Goal: Information Seeking & Learning: Find specific fact

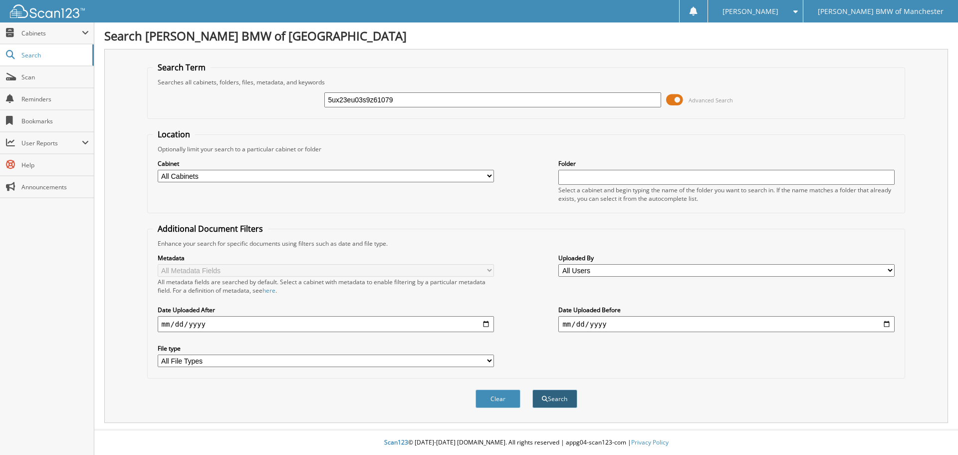
type input "5ux23eu03s9z61079"
click at [549, 405] on button "Search" at bounding box center [555, 398] width 45 height 18
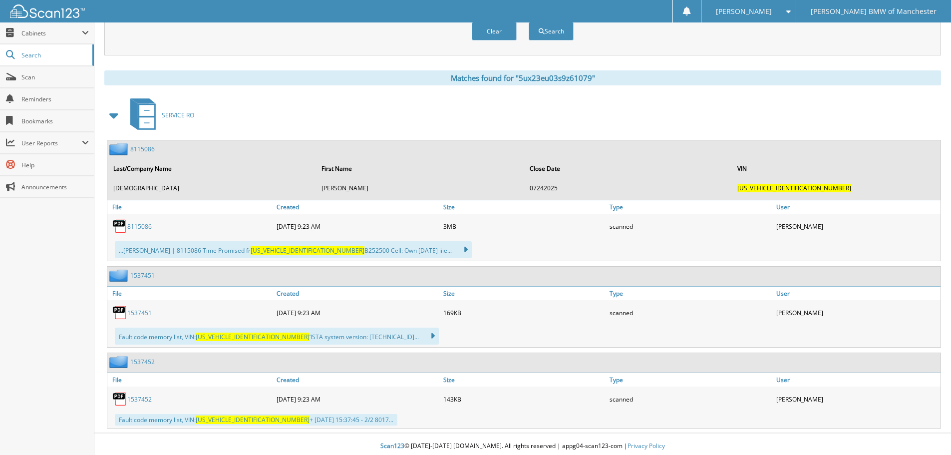
scroll to position [371, 0]
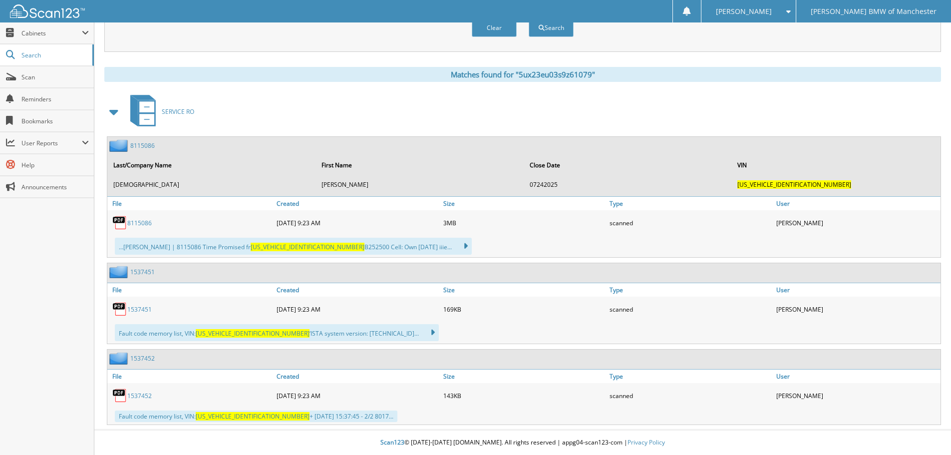
click at [134, 309] on link "1537451" at bounding box center [139, 309] width 24 height 8
click at [121, 310] on img at bounding box center [119, 308] width 15 height 15
click at [141, 309] on link "1537451" at bounding box center [139, 309] width 24 height 8
click at [140, 309] on link "1537451" at bounding box center [139, 309] width 24 height 8
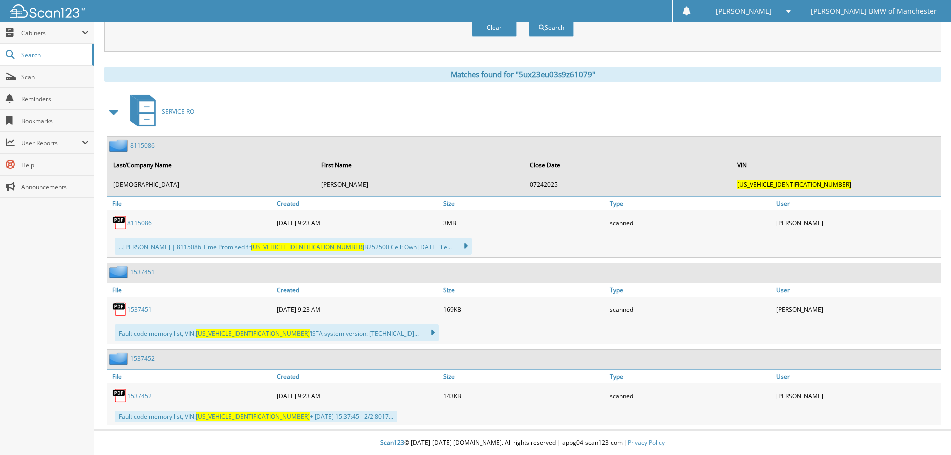
click at [140, 309] on link "1537451" at bounding box center [139, 309] width 24 height 8
click at [246, 413] on span "5UX23EU03S9Z61079" at bounding box center [253, 416] width 114 height 8
click at [247, 333] on span "5UX23EU03S9Z61079" at bounding box center [253, 333] width 114 height 8
click at [420, 331] on icon at bounding box center [427, 332] width 14 height 14
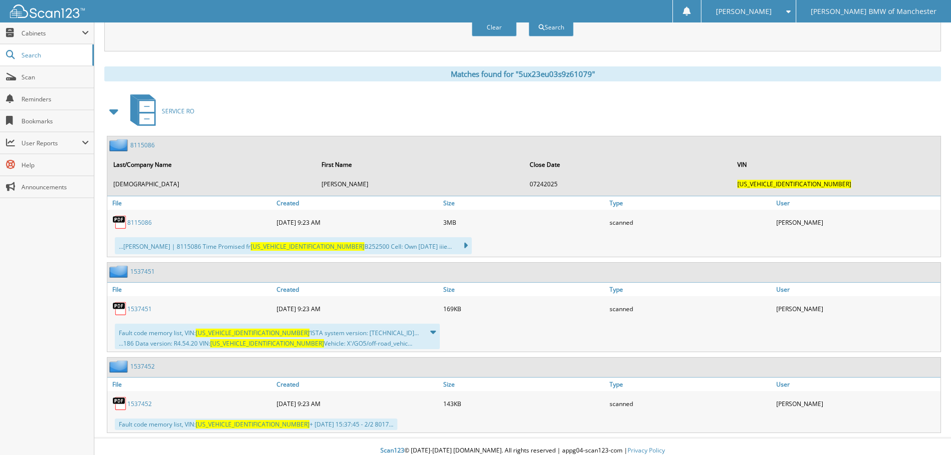
click at [252, 344] on span "5UX23EU03S9Z61079" at bounding box center [267, 343] width 114 height 8
click at [134, 308] on link "1537451" at bounding box center [139, 308] width 24 height 8
click at [120, 304] on img at bounding box center [119, 308] width 15 height 15
click at [134, 266] on div "1537451" at bounding box center [130, 271] width 47 height 12
click at [134, 274] on link "1537451" at bounding box center [142, 271] width 24 height 8
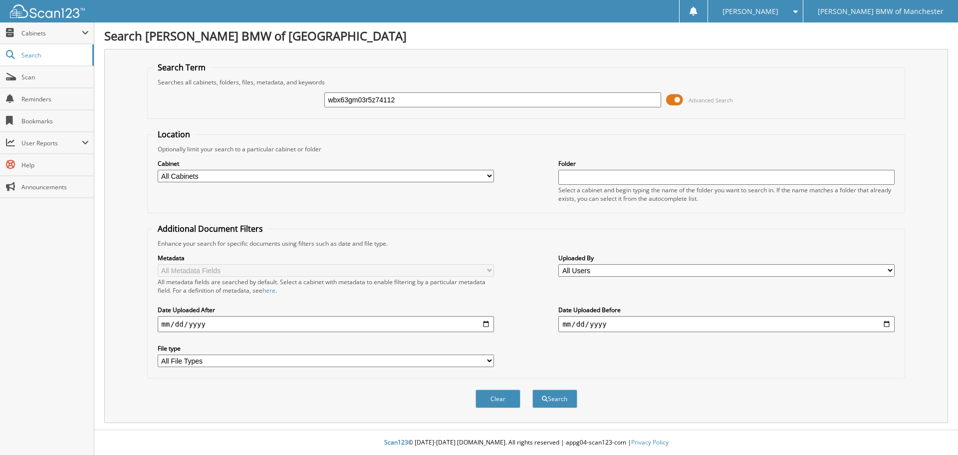
type input "wbx63gm03r5z74112"
click at [533, 389] on button "Search" at bounding box center [555, 398] width 45 height 18
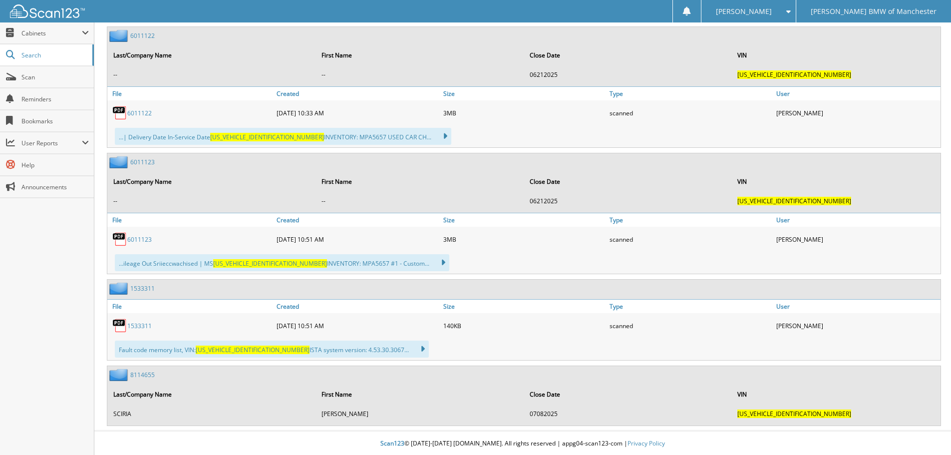
scroll to position [608, 0]
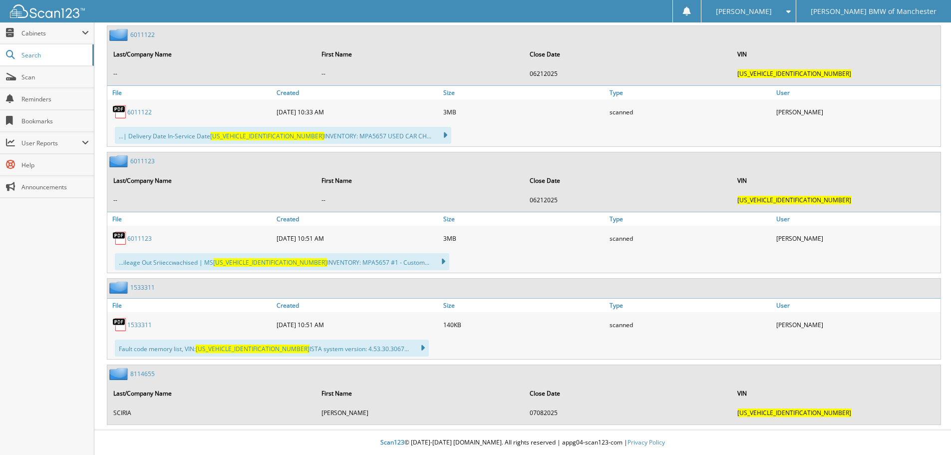
click at [140, 323] on link "1533311" at bounding box center [139, 324] width 24 height 8
click at [69, 53] on span "Search" at bounding box center [54, 55] width 66 height 8
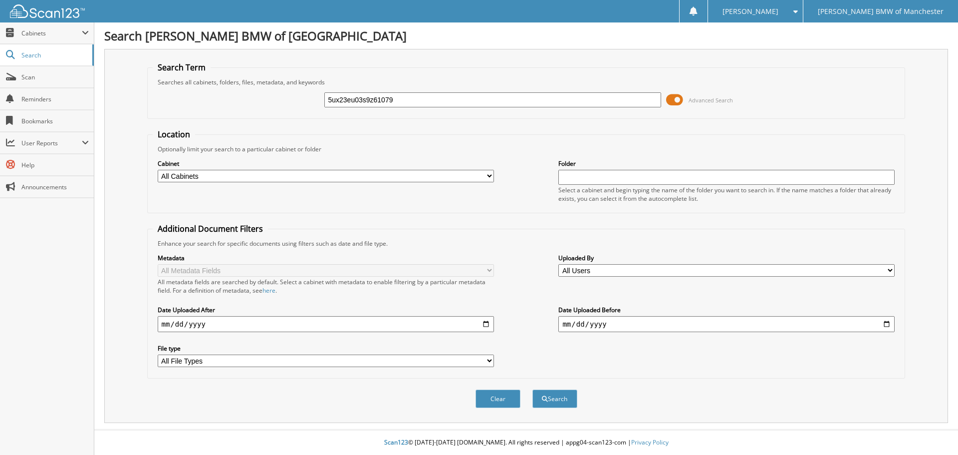
type input "5ux23eu03s9z61079"
click at [533, 389] on button "Search" at bounding box center [555, 398] width 45 height 18
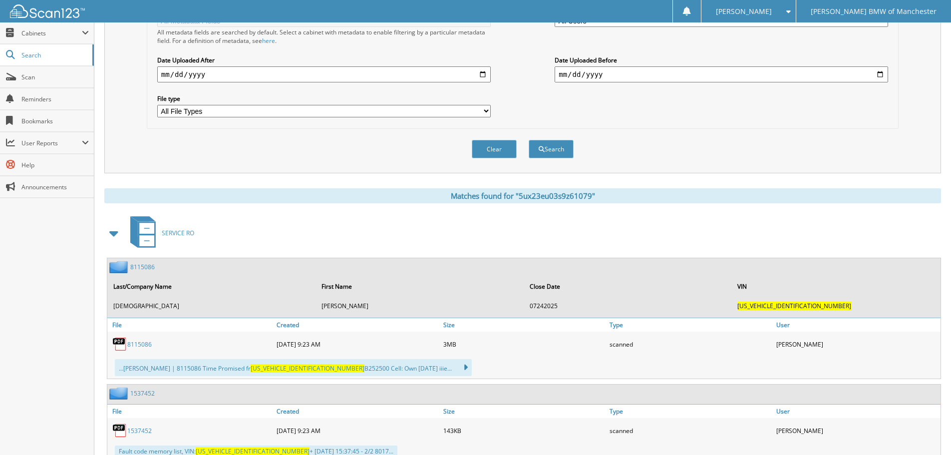
scroll to position [285, 0]
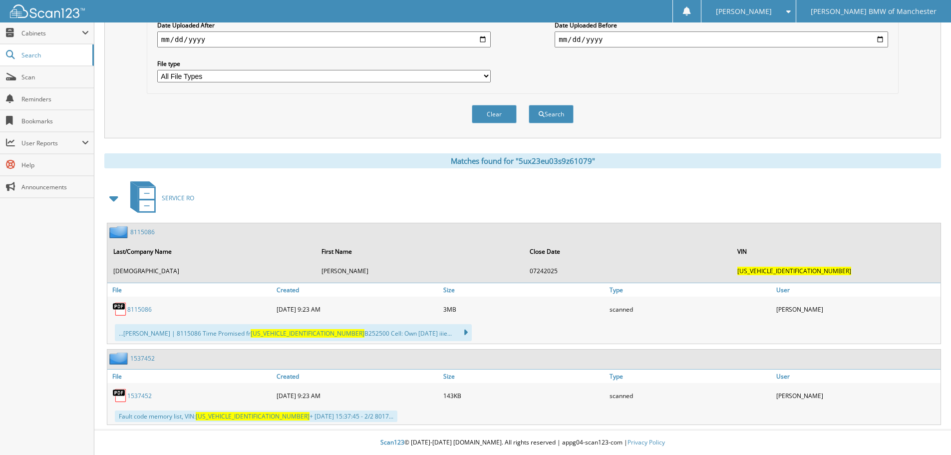
click at [143, 395] on link "1537452" at bounding box center [139, 395] width 24 height 8
click at [141, 398] on link "1537452" at bounding box center [139, 395] width 24 height 8
click at [147, 390] on div "1537452" at bounding box center [190, 395] width 167 height 20
click at [141, 394] on link "1537452" at bounding box center [139, 395] width 24 height 8
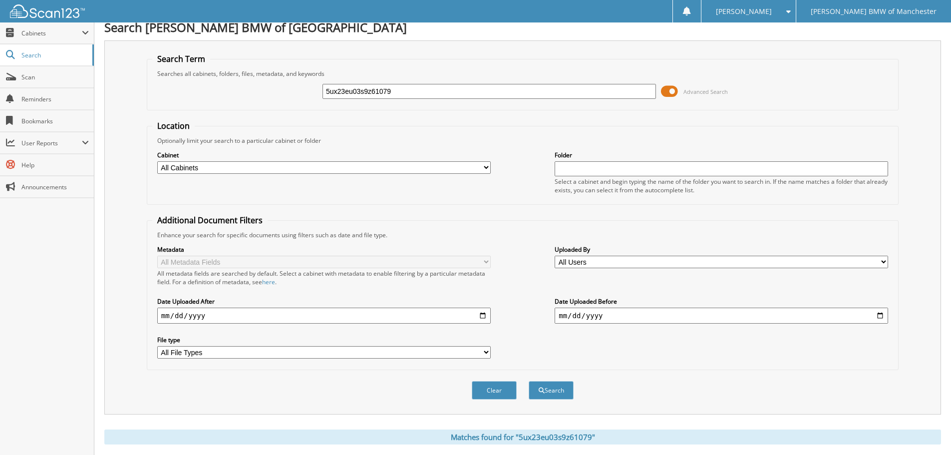
scroll to position [0, 0]
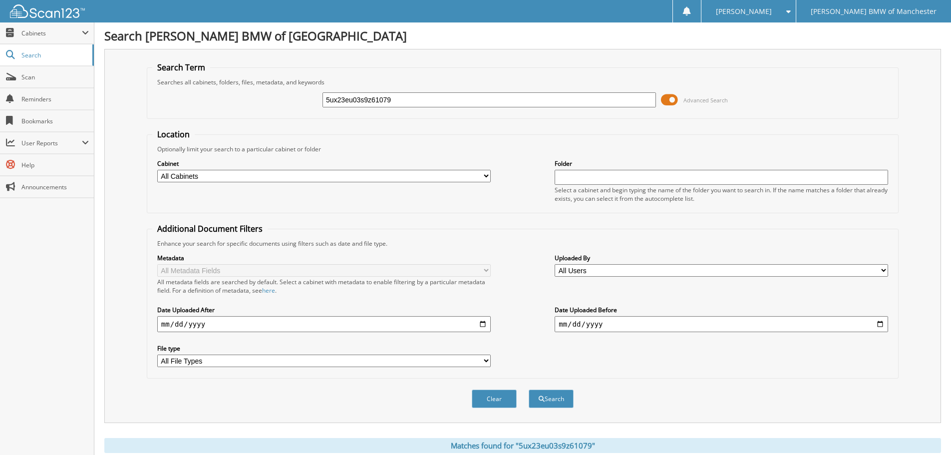
drag, startPoint x: 441, startPoint y: 97, endPoint x: 301, endPoint y: 92, distance: 140.4
click at [301, 92] on div "5ux23eu03s9z61079 Advanced Search" at bounding box center [522, 99] width 741 height 27
type input "6011103"
click at [529, 389] on button "Search" at bounding box center [551, 398] width 45 height 18
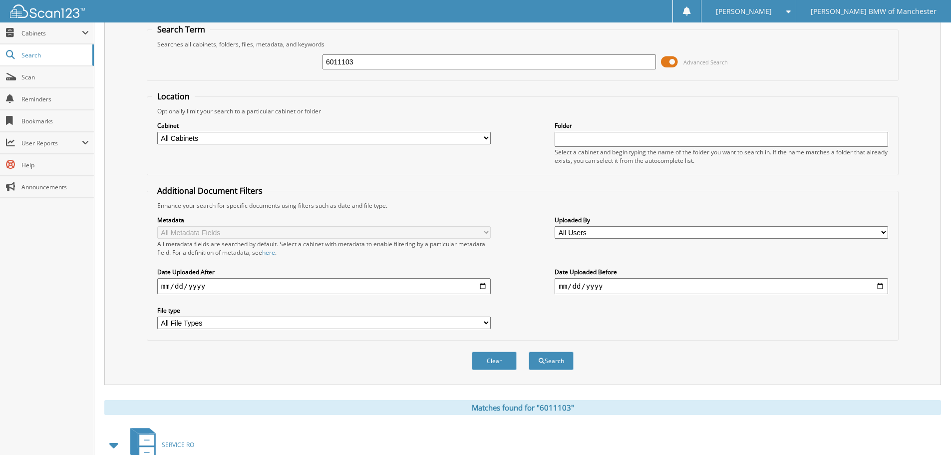
scroll to position [164, 0]
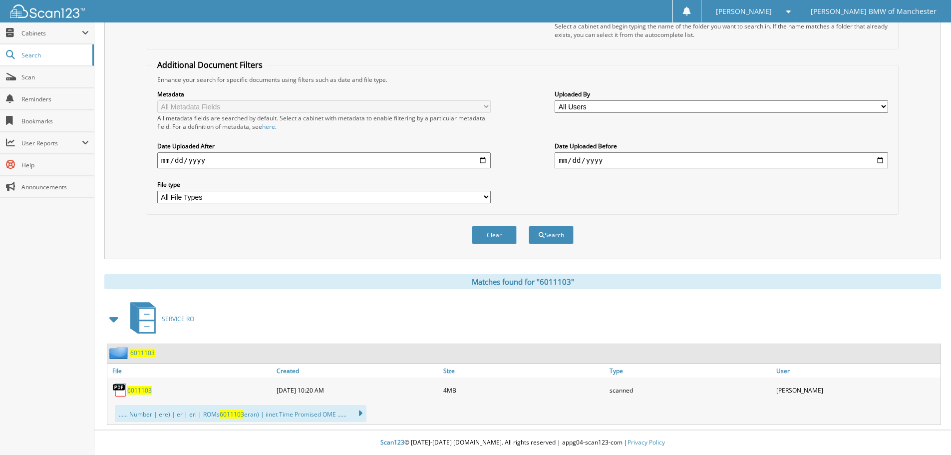
click at [142, 387] on span "6011103" at bounding box center [139, 390] width 24 height 8
click at [145, 389] on span "6011103" at bounding box center [139, 390] width 24 height 8
click at [128, 392] on span "6011103" at bounding box center [139, 390] width 24 height 8
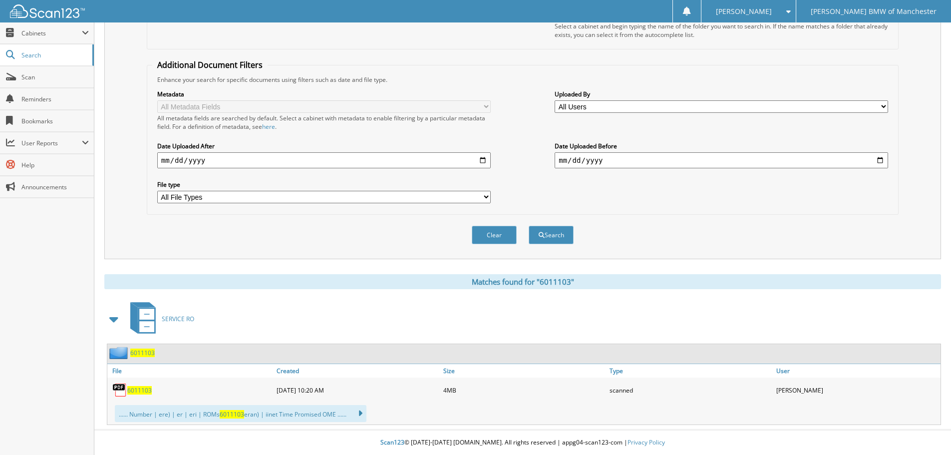
click at [128, 389] on span "6011103" at bounding box center [139, 390] width 24 height 8
click at [238, 411] on span "6011103" at bounding box center [232, 414] width 24 height 8
click at [239, 415] on span "6011103" at bounding box center [232, 414] width 24 height 8
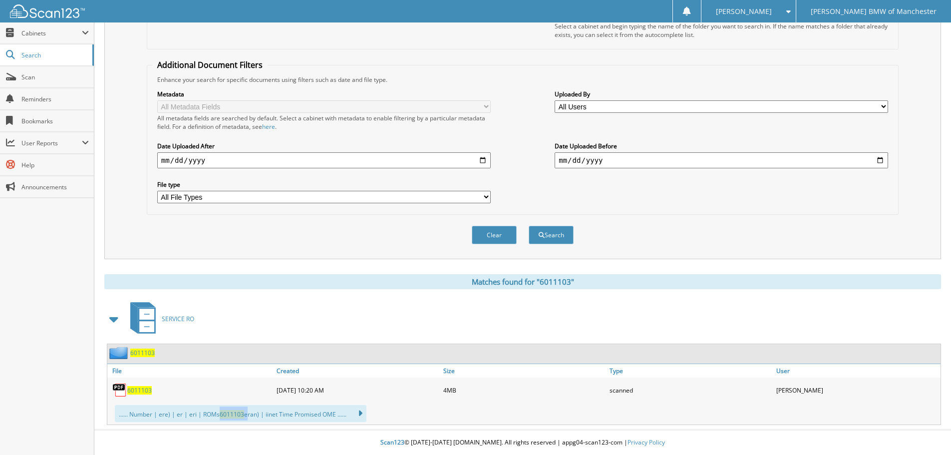
click at [126, 392] on img at bounding box center [119, 389] width 15 height 15
click at [132, 389] on span "6011103" at bounding box center [139, 390] width 24 height 8
click at [139, 353] on span "6011103" at bounding box center [142, 352] width 24 height 8
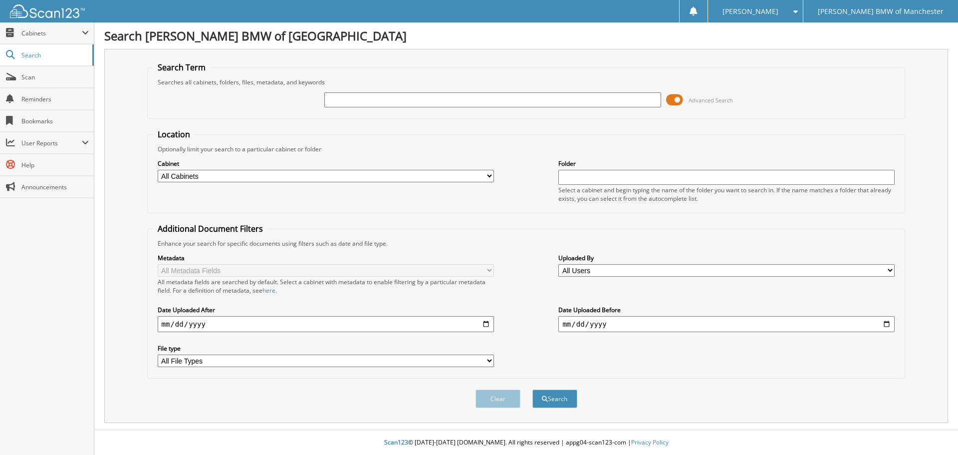
drag, startPoint x: 608, startPoint y: 108, endPoint x: 609, endPoint y: 99, distance: 9.0
paste input "5ux23eu03s9z61079"
type input "5ux23eu03s9z61079"
click at [533, 389] on button "Search" at bounding box center [555, 398] width 45 height 18
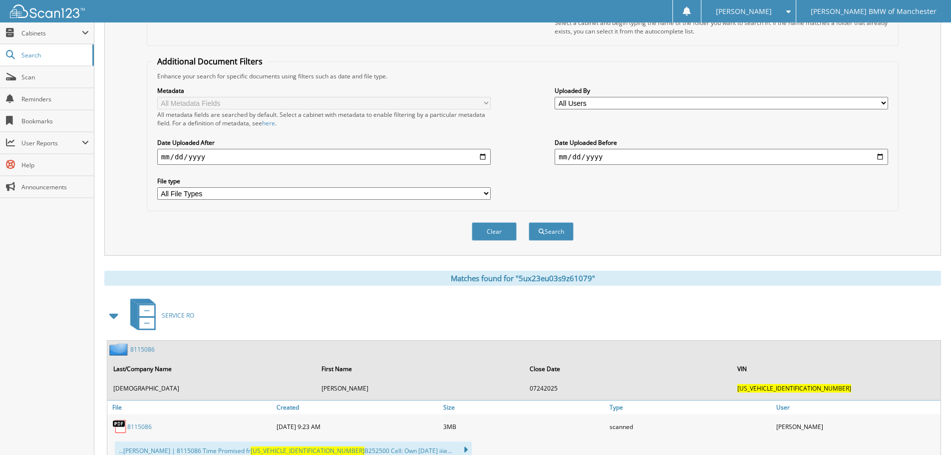
scroll to position [204, 0]
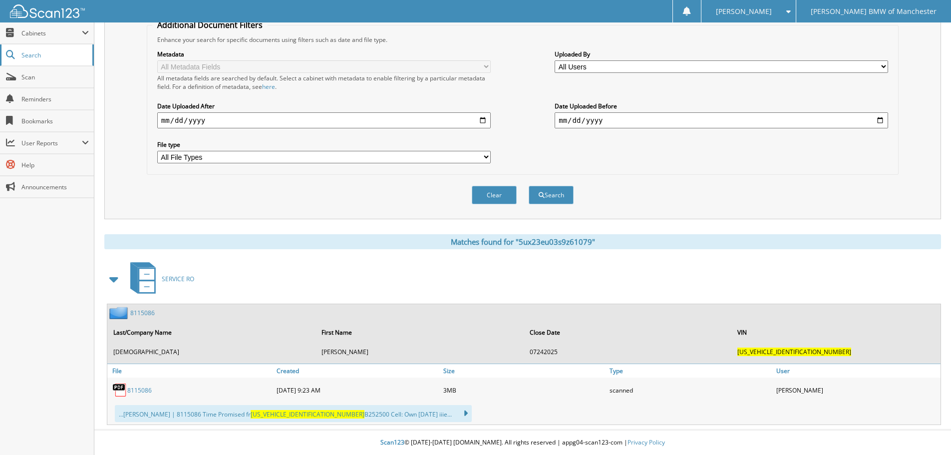
click at [59, 53] on span "Search" at bounding box center [54, 55] width 66 height 8
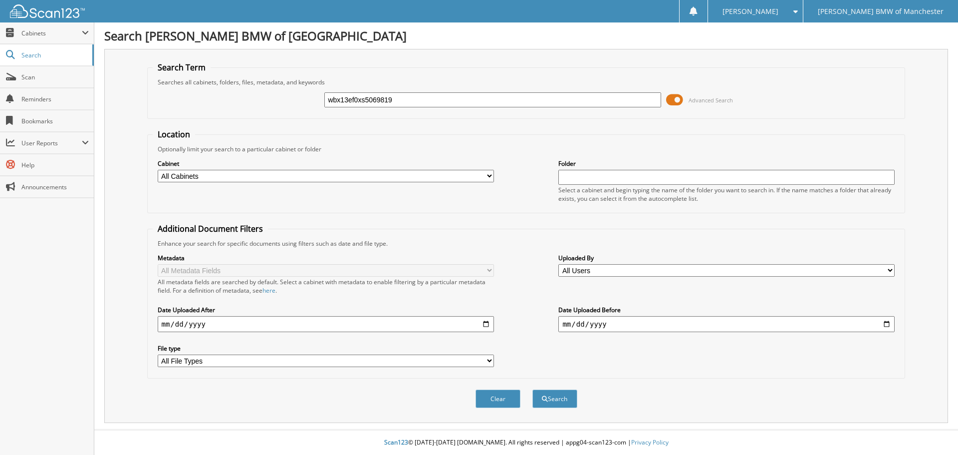
type input "wbx13ef0xs5069819"
click at [533, 389] on button "Search" at bounding box center [555, 398] width 45 height 18
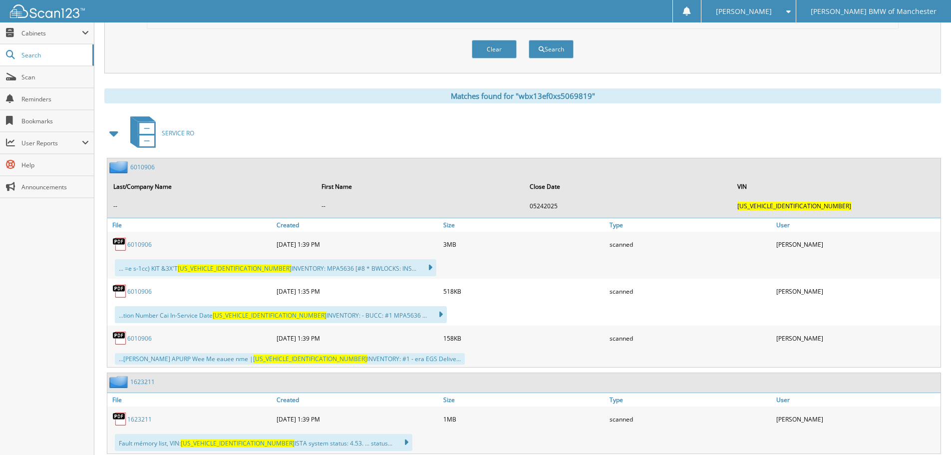
scroll to position [379, 0]
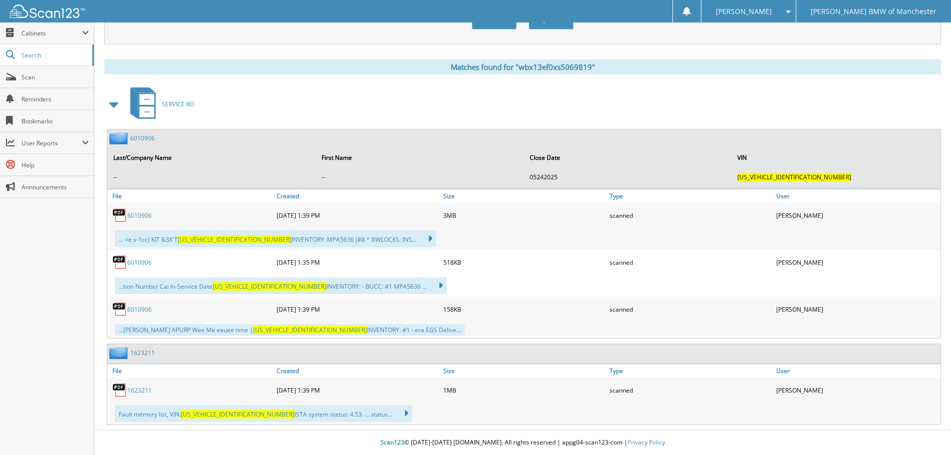
click at [145, 349] on link "1623211" at bounding box center [142, 352] width 24 height 8
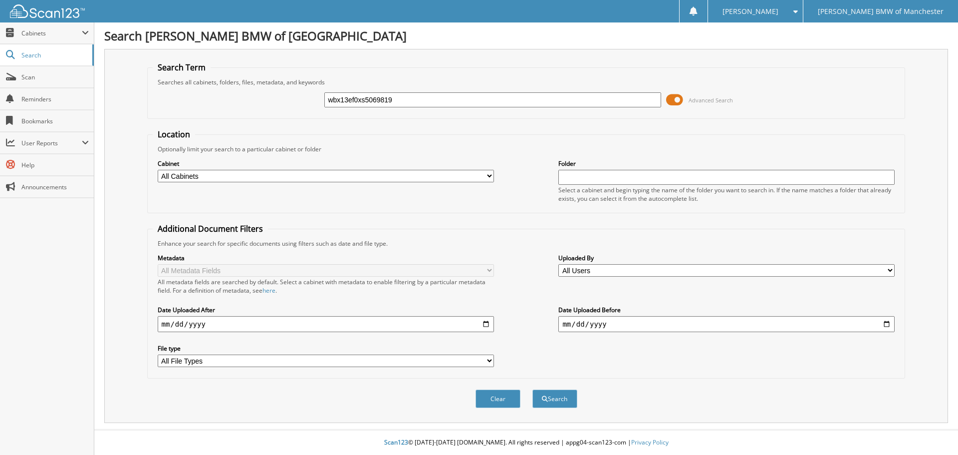
type input "wbx13ef0xs5069819"
click at [533, 389] on button "Search" at bounding box center [555, 398] width 45 height 18
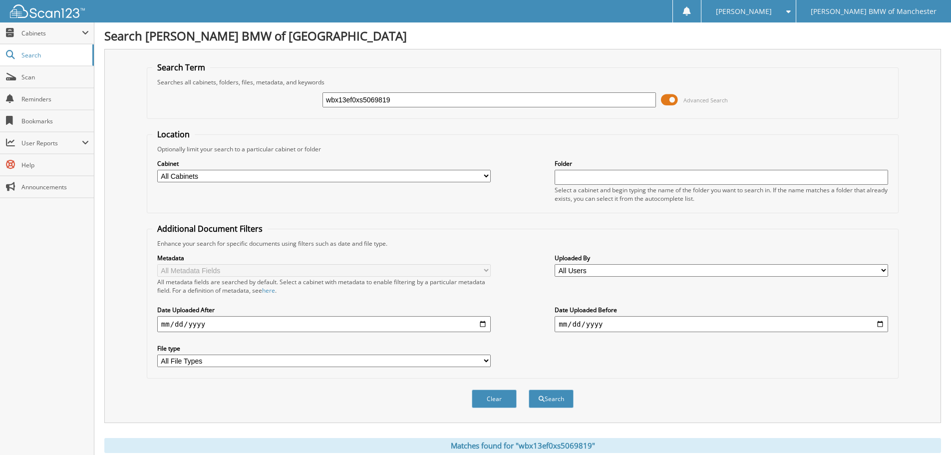
drag, startPoint x: 417, startPoint y: 97, endPoint x: 283, endPoint y: 72, distance: 135.6
click at [291, 80] on fieldset "Search Term Searches all cabinets, folders, files, metadata, and keywords wbx13…" at bounding box center [523, 90] width 752 height 57
type input "\"
paste input "wbx73ef08s5052575"
type input "wbx73ef08s5052575"
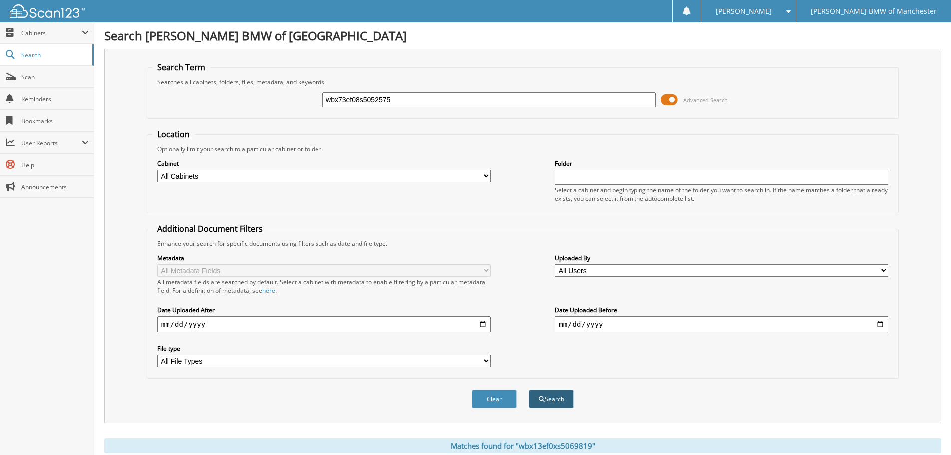
click at [546, 397] on button "Search" at bounding box center [551, 398] width 45 height 18
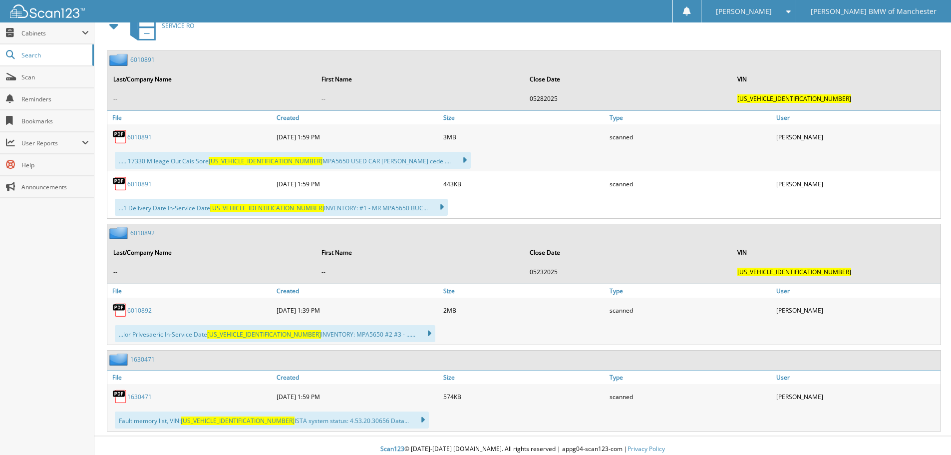
scroll to position [464, 0]
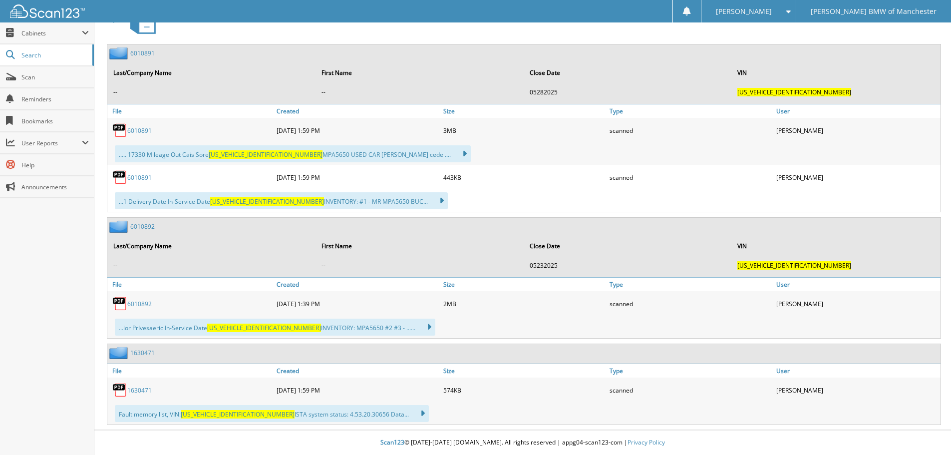
drag, startPoint x: 152, startPoint y: 175, endPoint x: 128, endPoint y: 179, distance: 24.4
click at [126, 179] on div "6010891" at bounding box center [190, 177] width 167 height 20
copy div "6010891"
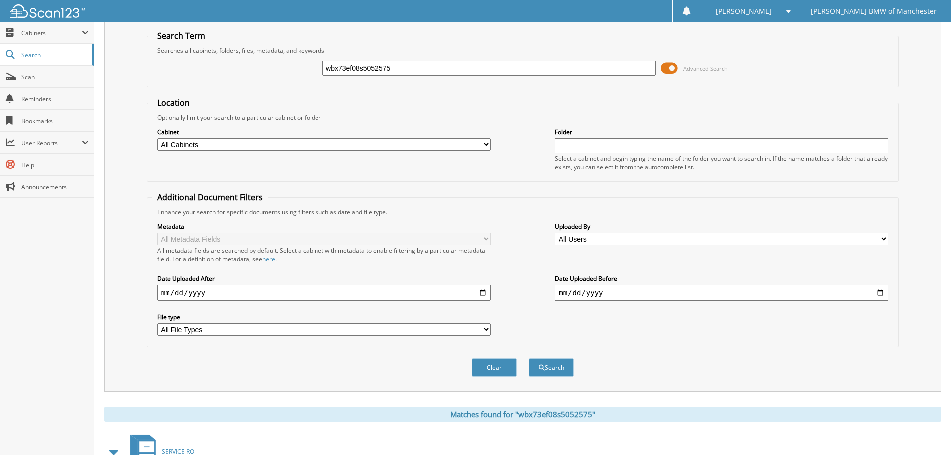
scroll to position [14, 0]
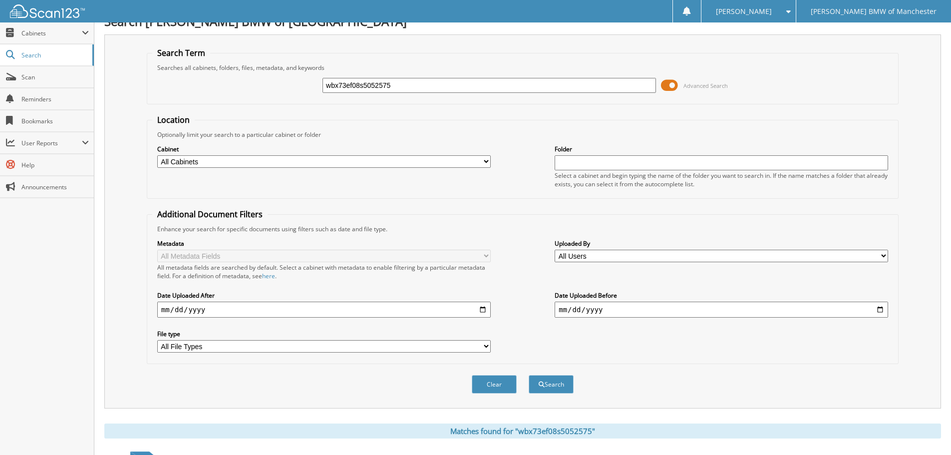
drag, startPoint x: 390, startPoint y: 82, endPoint x: 282, endPoint y: 58, distance: 109.8
click at [281, 58] on fieldset "Search Term Searches all cabinets, folders, files, metadata, and keywords wbx73…" at bounding box center [523, 75] width 752 height 57
paste input "5ux23eu09r9v61117"
type input "5ux23eu09r9v61117"
click at [529, 375] on button "Search" at bounding box center [551, 384] width 45 height 18
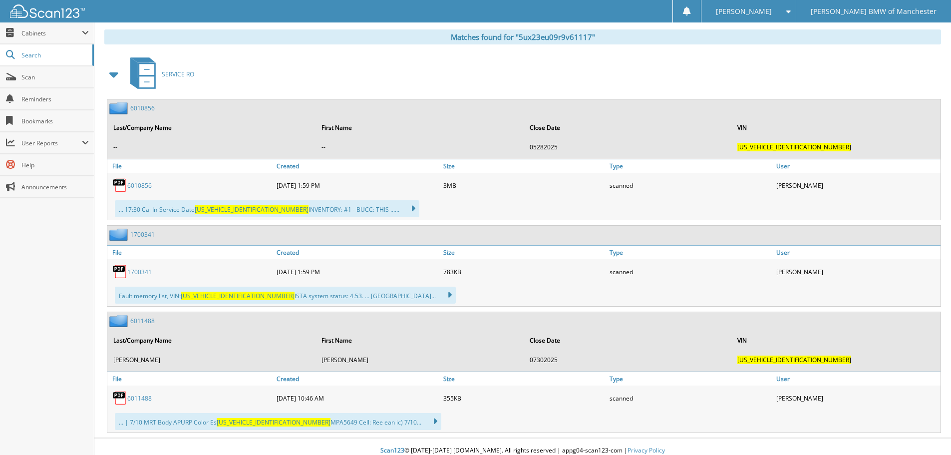
scroll to position [417, 0]
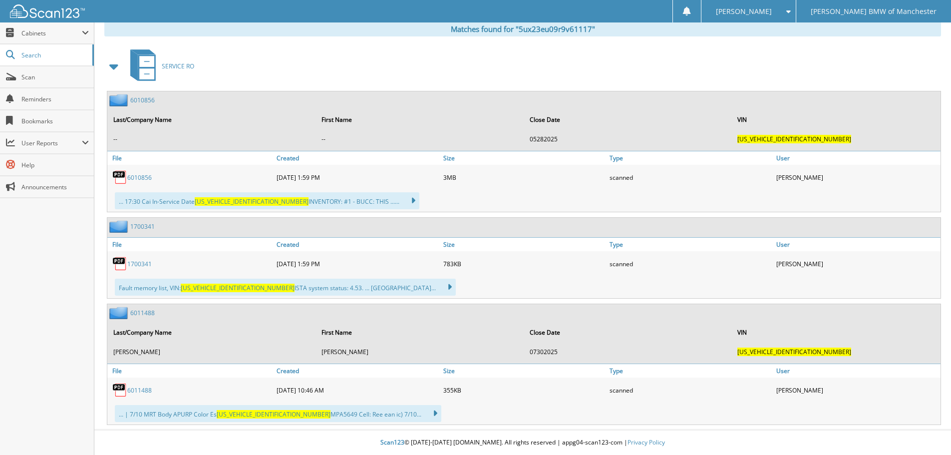
click at [143, 263] on link "1700341" at bounding box center [139, 264] width 24 height 8
drag, startPoint x: 665, startPoint y: 50, endPoint x: 650, endPoint y: 54, distance: 15.5
click at [665, 50] on div "SERVICE RO" at bounding box center [522, 65] width 836 height 39
drag, startPoint x: 153, startPoint y: 179, endPoint x: 137, endPoint y: 181, distance: 15.6
click at [130, 181] on div "6010856" at bounding box center [190, 177] width 167 height 20
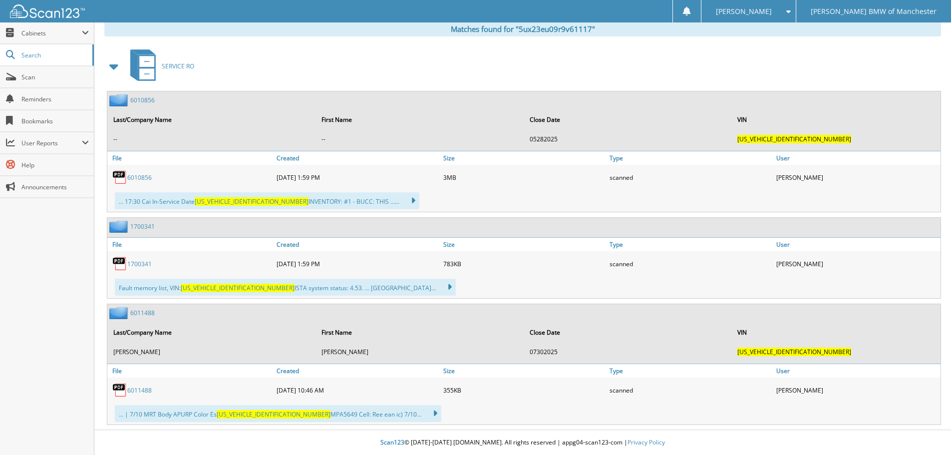
drag, startPoint x: 137, startPoint y: 181, endPoint x: 197, endPoint y: 182, distance: 59.4
click at [197, 182] on div "6010856" at bounding box center [190, 177] width 167 height 20
drag, startPoint x: 164, startPoint y: 181, endPoint x: 143, endPoint y: 180, distance: 21.0
click at [130, 180] on div "6010856" at bounding box center [190, 177] width 167 height 20
drag, startPoint x: 145, startPoint y: 180, endPoint x: 185, endPoint y: 178, distance: 40.0
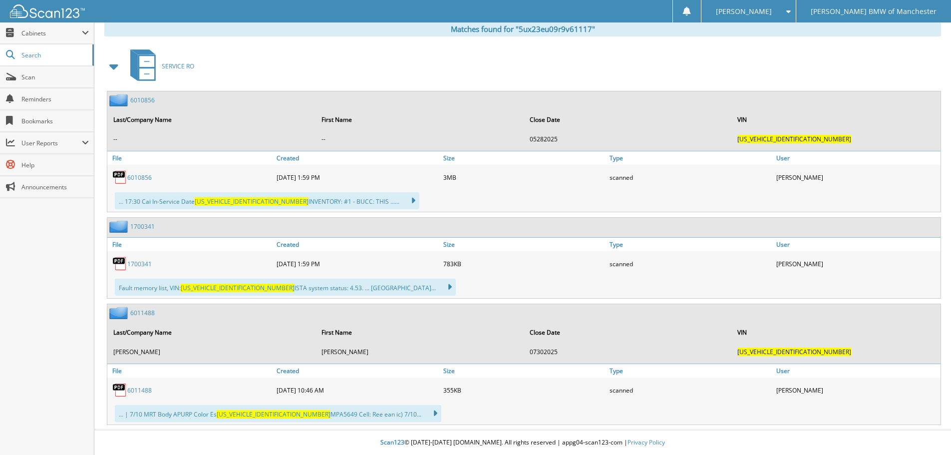
click at [185, 178] on div "6010856" at bounding box center [190, 177] width 167 height 20
click at [194, 181] on div "6010856" at bounding box center [190, 177] width 167 height 20
click at [176, 183] on div "6010856" at bounding box center [190, 177] width 167 height 20
drag, startPoint x: 156, startPoint y: 184, endPoint x: 127, endPoint y: 184, distance: 28.5
click at [127, 184] on div "6010856" at bounding box center [190, 177] width 167 height 20
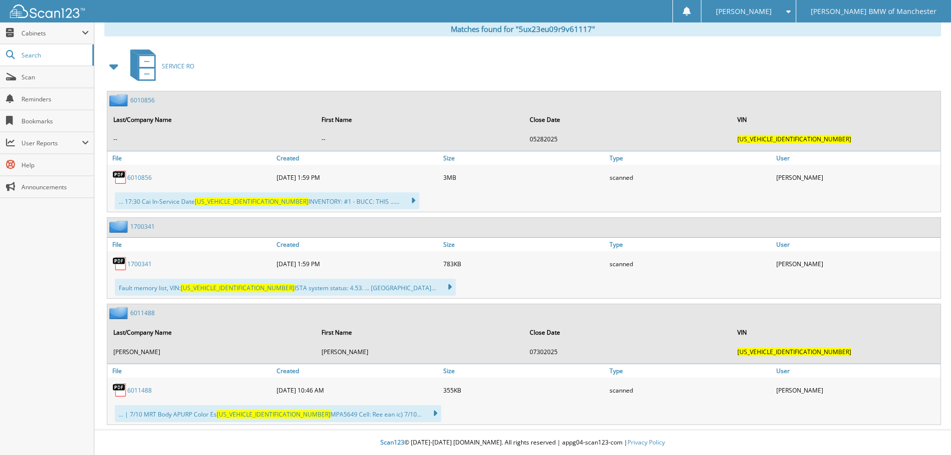
copy div "6010856"
click at [148, 262] on link "1700341" at bounding box center [139, 264] width 24 height 8
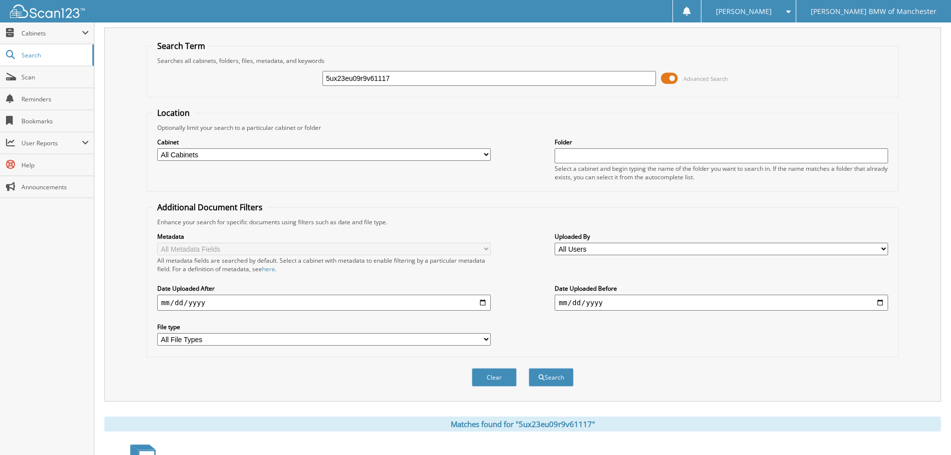
scroll to position [17, 0]
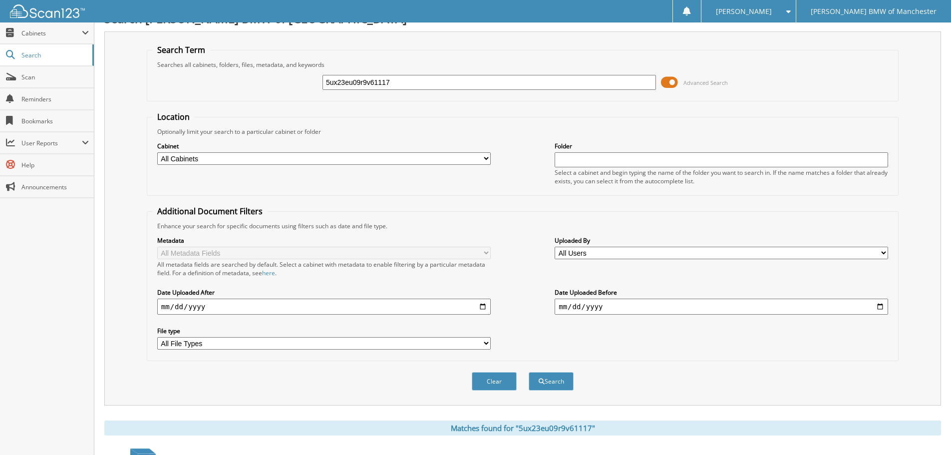
drag, startPoint x: 407, startPoint y: 85, endPoint x: 332, endPoint y: 70, distance: 76.4
click at [317, 73] on div "5ux23eu09r9v61117 Advanced Search" at bounding box center [522, 82] width 741 height 27
paste input "wbaja7c58kg912304"
type input "wbaja7c58kg912304"
click at [551, 383] on button "Search" at bounding box center [551, 381] width 45 height 18
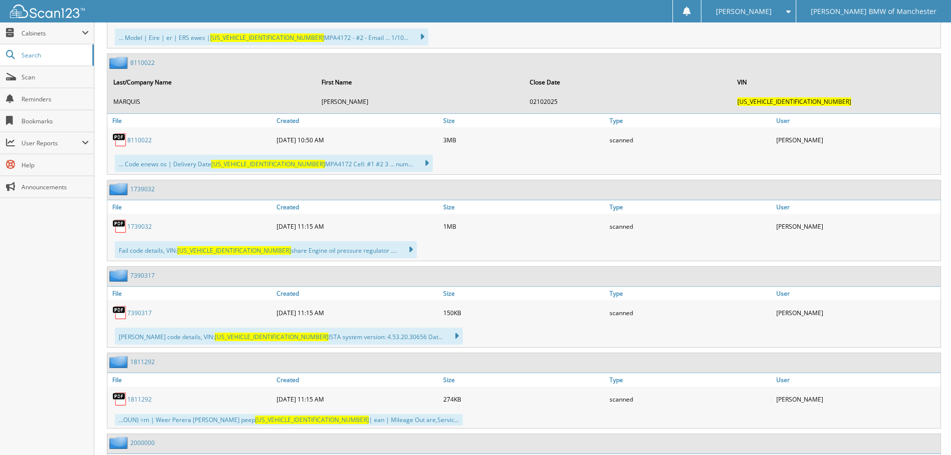
scroll to position [1284, 0]
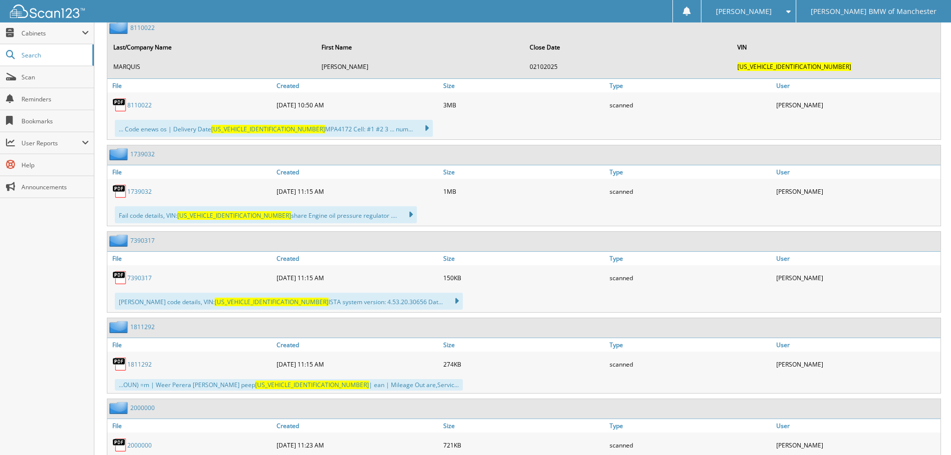
click at [135, 362] on link "1811292" at bounding box center [139, 364] width 24 height 8
click at [263, 388] on span "[US_VEHICLE_IDENTIFICATION_NUMBER]" at bounding box center [312, 384] width 114 height 8
click at [115, 365] on img at bounding box center [119, 363] width 15 height 15
drag, startPoint x: 135, startPoint y: 319, endPoint x: 134, endPoint y: 328, distance: 9.0
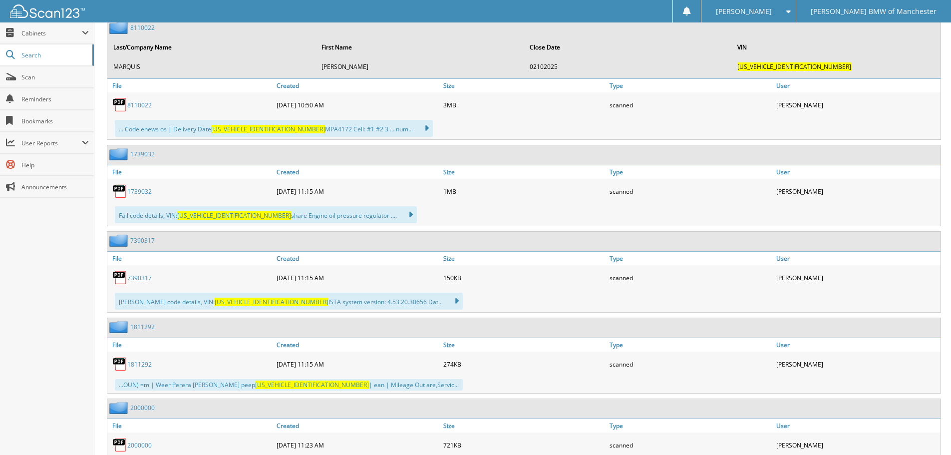
click at [135, 319] on div "1811292" at bounding box center [523, 327] width 833 height 19
click at [134, 329] on link "1811292" at bounding box center [142, 326] width 24 height 8
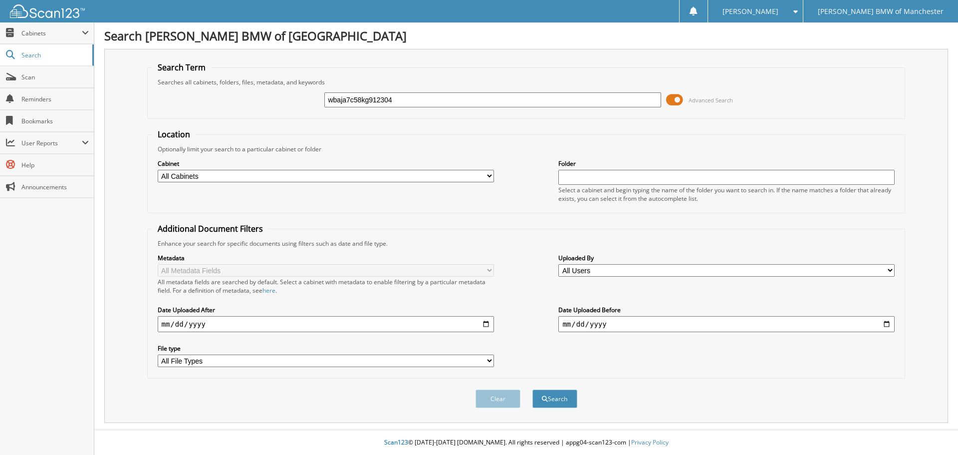
type input "wbaja7c58kg912304"
drag, startPoint x: 489, startPoint y: 230, endPoint x: 488, endPoint y: 195, distance: 35.4
click at [489, 230] on fieldset "Additional Document Filters Enhance your search for specific documents using fi…" at bounding box center [526, 300] width 759 height 155
click at [558, 394] on button "Search" at bounding box center [555, 398] width 45 height 18
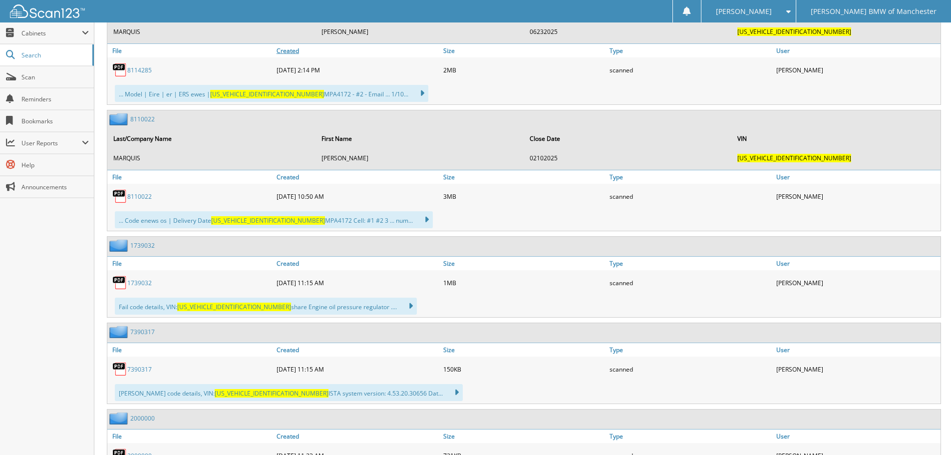
scroll to position [1198, 0]
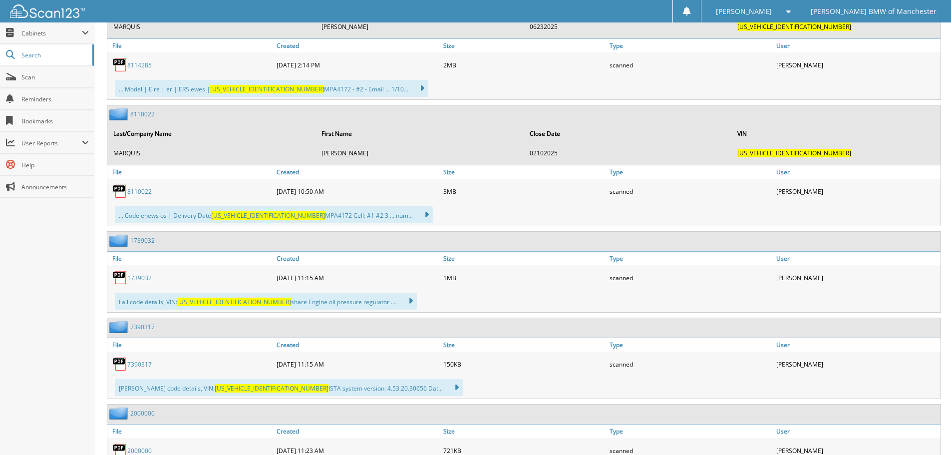
click at [144, 241] on link "1739032" at bounding box center [142, 240] width 24 height 8
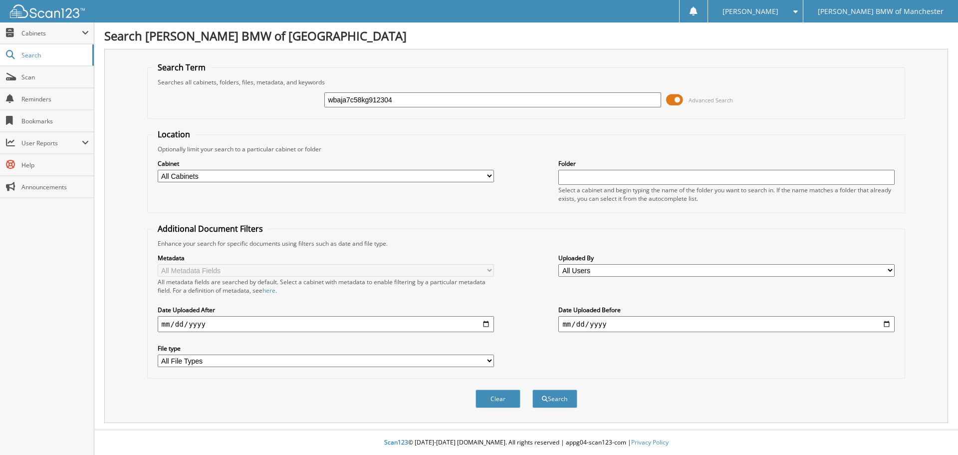
type input "wbaja7c58kg912304"
click at [533, 389] on button "Search" at bounding box center [555, 398] width 45 height 18
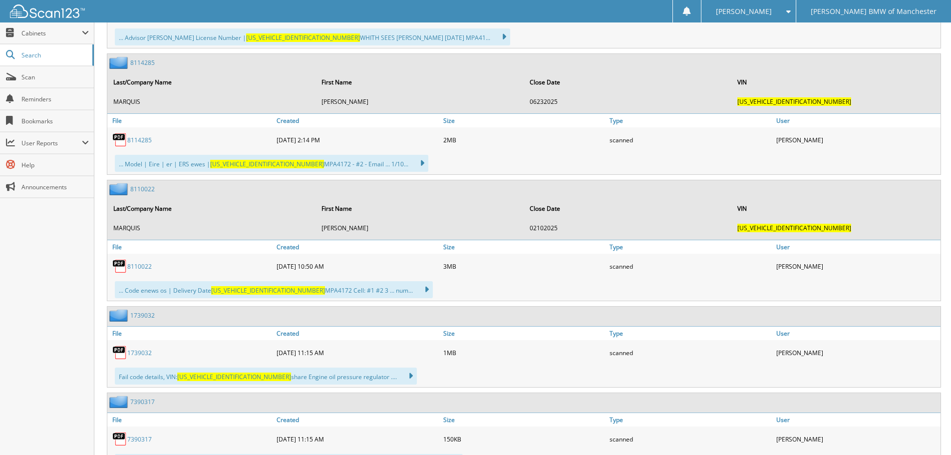
scroll to position [1148, 0]
